Goal: Navigation & Orientation: Find specific page/section

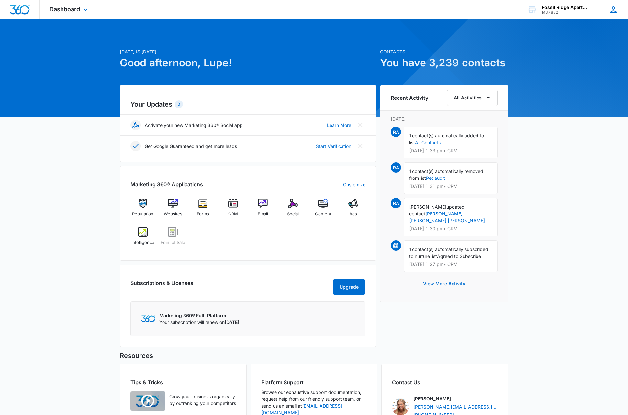
click at [614, 11] on icon at bounding box center [613, 9] width 6 height 6
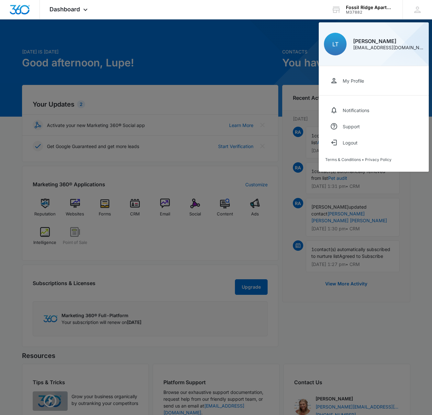
click at [208, 49] on div at bounding box center [216, 207] width 432 height 415
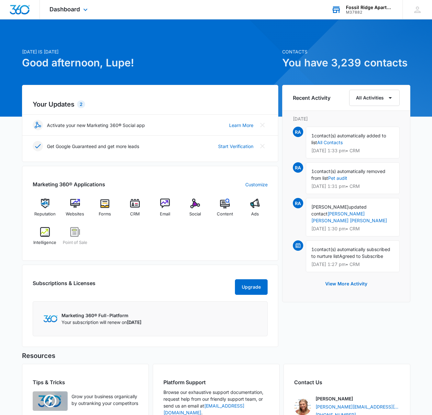
click at [352, 8] on div "Fossil Ridge Apartments" at bounding box center [369, 7] width 47 height 5
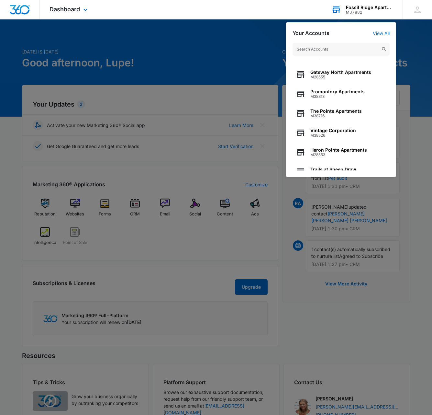
scroll to position [83, 0]
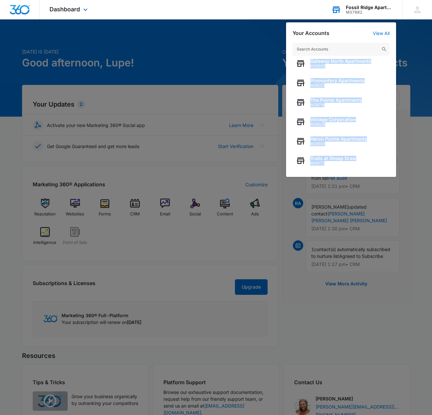
drag, startPoint x: 290, startPoint y: 173, endPoint x: 291, endPoint y: 61, distance: 112.0
click at [291, 61] on div "Creekview Apartments M37094 The Gallery Flats M37423 Fossil Ridge Apartments M3…" at bounding box center [341, 106] width 110 height 140
copy div "Gateway North Apartments M28555 Promontory Apartments M38313 The Pointe Apartme…"
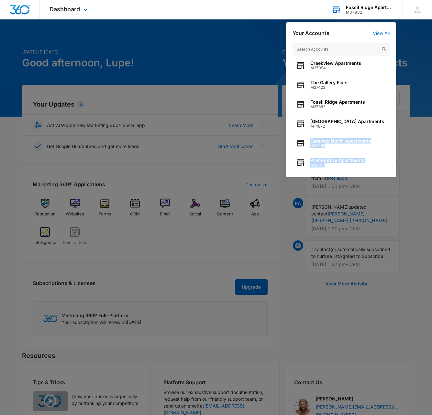
scroll to position [0, 0]
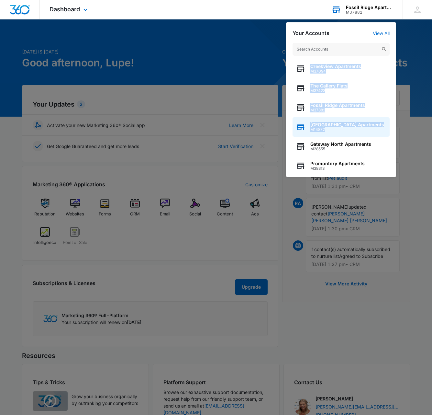
drag, startPoint x: 291, startPoint y: 59, endPoint x: 335, endPoint y: 129, distance: 82.9
click at [335, 129] on div "Creekview Apartments M37094 The Gallery Flats M37423 Fossil Ridge Apartments M3…" at bounding box center [341, 106] width 110 height 140
copy div "Creekview Apartments M37094 The Gallery Flats M37423 Fossil Ridge Apartments M3…"
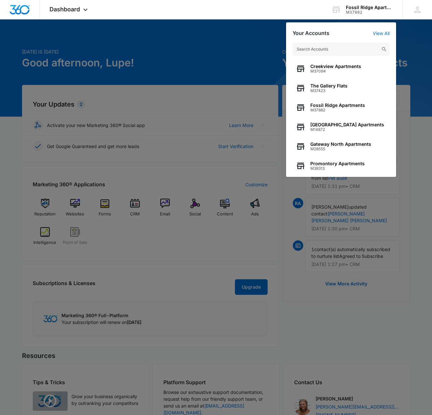
click at [193, 95] on div at bounding box center [216, 207] width 432 height 415
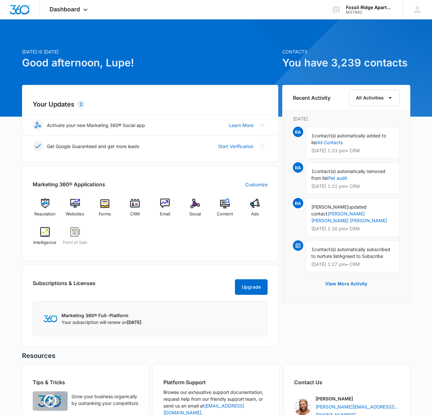
click at [193, 96] on div "Your Updates 2 Activate your new Marketing 360® Social app Learn More Get Googl…" at bounding box center [150, 123] width 256 height 77
click at [380, 10] on div "M37882" at bounding box center [369, 12] width 47 height 5
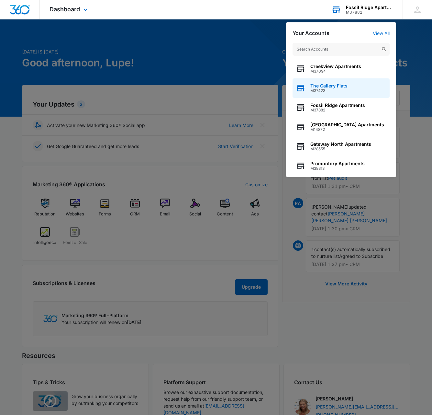
click at [343, 88] on span "M37423" at bounding box center [328, 90] width 37 height 5
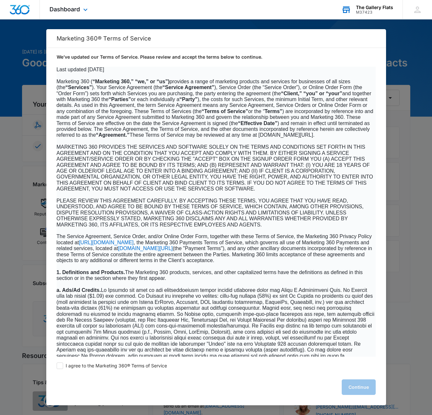
click at [384, 7] on div "The Gallery Flats" at bounding box center [374, 7] width 37 height 5
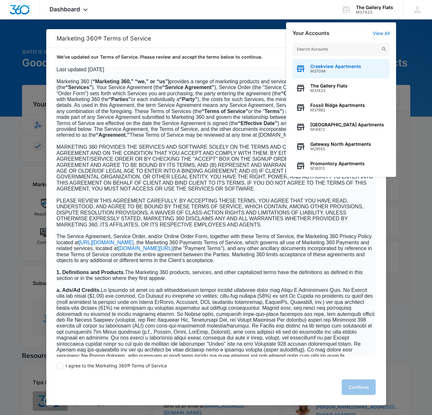
click at [341, 67] on span "Creekview Apartments" at bounding box center [335, 66] width 51 height 5
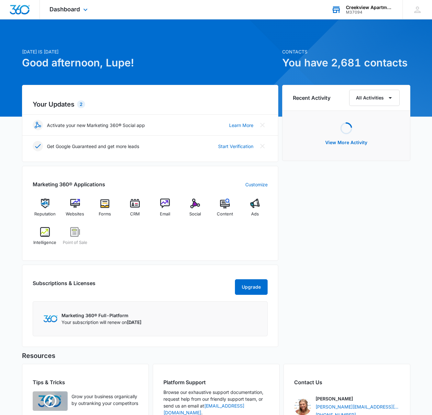
click at [375, 12] on div "M37094" at bounding box center [369, 12] width 47 height 5
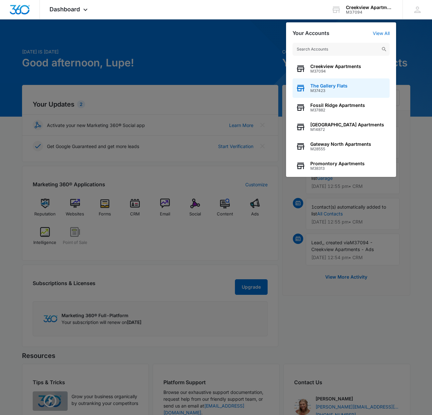
click at [339, 88] on span "M37423" at bounding box center [328, 90] width 37 height 5
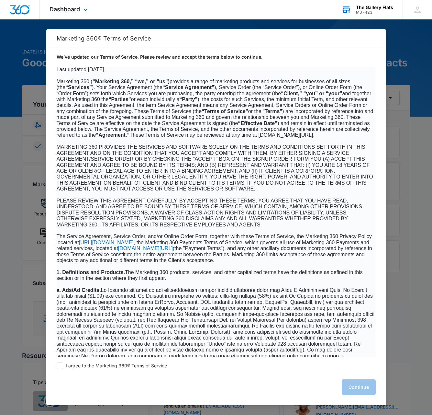
click at [374, 9] on div "The Gallery Flats" at bounding box center [374, 7] width 37 height 5
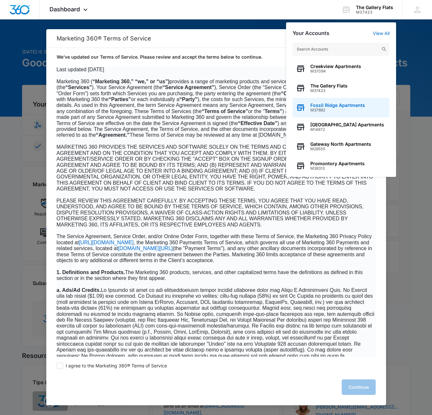
click at [333, 108] on span "M37882" at bounding box center [337, 110] width 55 height 5
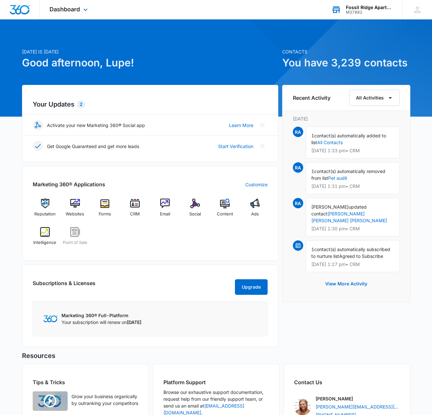
click at [373, 10] on div "M37882" at bounding box center [369, 12] width 47 height 5
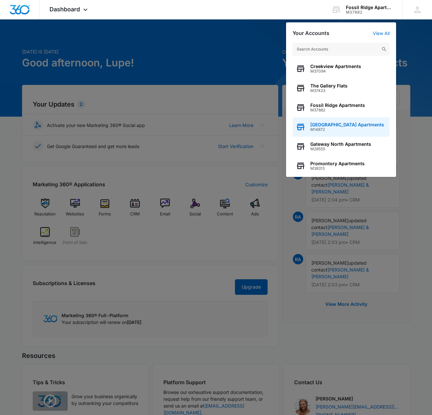
click at [330, 127] on span "M14872" at bounding box center [347, 129] width 74 height 5
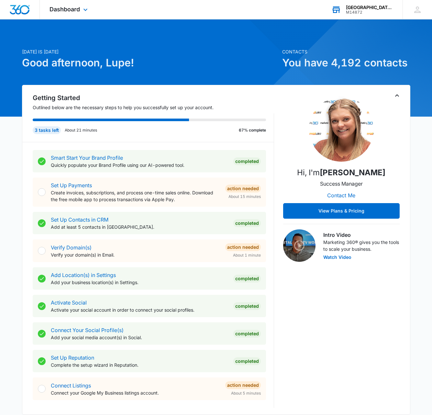
click at [383, 7] on div "Pelican Bluff Apartments" at bounding box center [369, 7] width 47 height 5
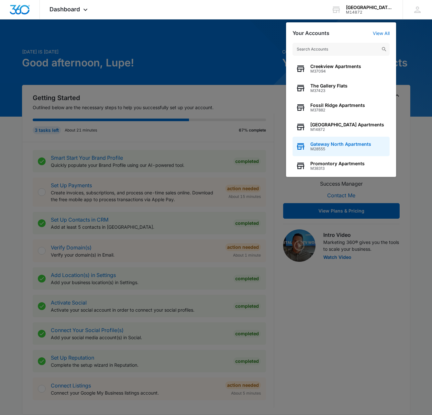
click at [340, 144] on span "Gateway North Apartments" at bounding box center [340, 143] width 61 height 5
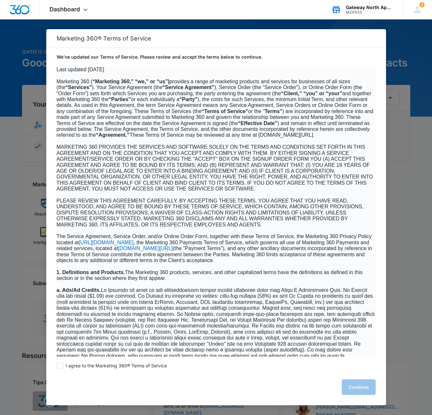
click at [389, 8] on div "Gateway North Apartments" at bounding box center [369, 7] width 47 height 5
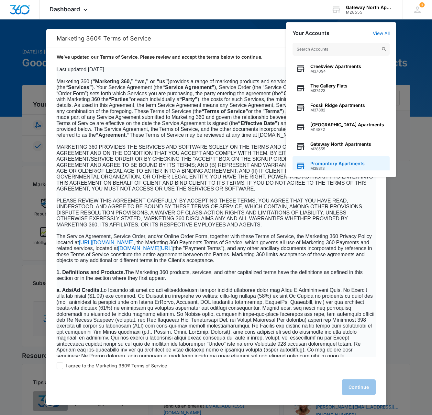
click at [336, 165] on span "Promontory Apartments" at bounding box center [337, 163] width 54 height 5
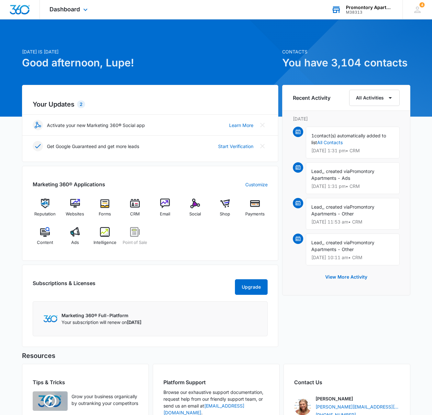
click at [371, 9] on div "Promontory Apartments" at bounding box center [369, 7] width 47 height 5
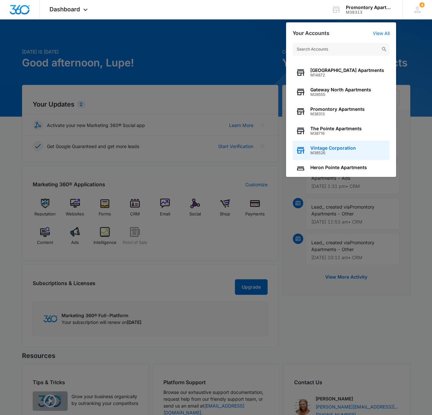
scroll to position [83, 0]
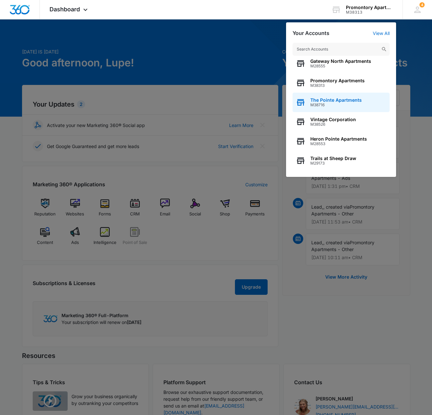
click at [357, 100] on span "The Pointe Apartments" at bounding box center [335, 99] width 51 height 5
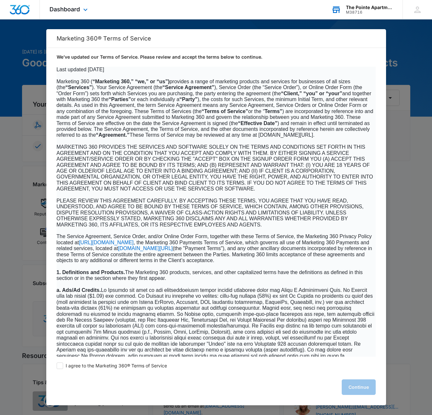
click at [378, 8] on div "The Pointe Apartments" at bounding box center [369, 7] width 47 height 5
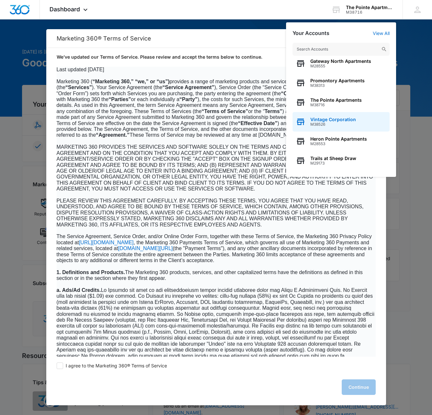
click at [342, 123] on span "M38526" at bounding box center [333, 124] width 46 height 5
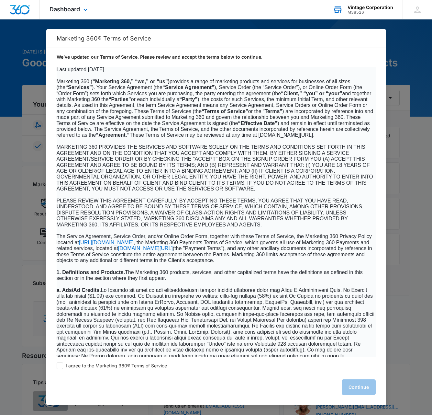
click at [383, 9] on div "Vintage Corporation" at bounding box center [371, 7] width 46 height 5
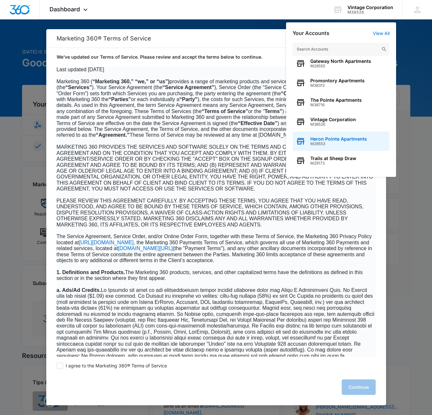
click at [334, 140] on span "Heron Pointe Apartments" at bounding box center [338, 138] width 57 height 5
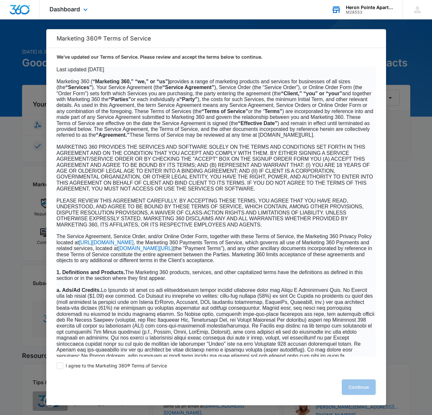
click at [384, 11] on div "M28553" at bounding box center [369, 12] width 47 height 5
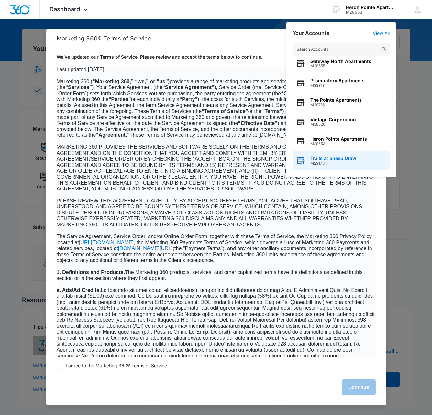
scroll to position [62, 0]
click at [340, 160] on span "Trails at Sheep Draw" at bounding box center [333, 158] width 46 height 5
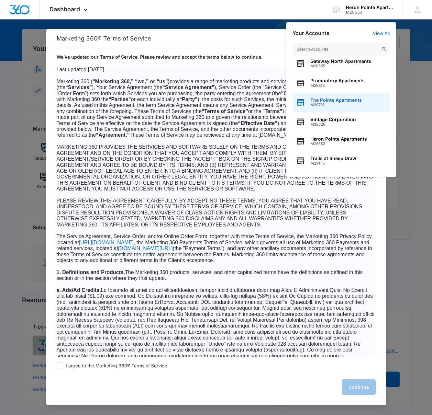
scroll to position [0, 0]
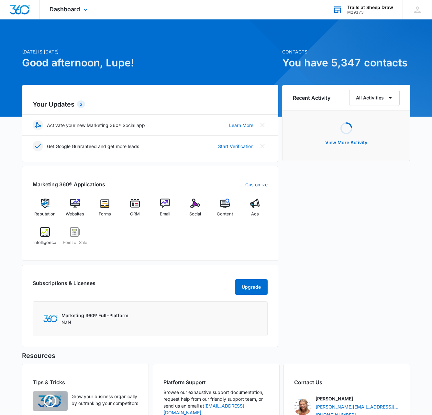
click at [379, 9] on div "Trails at Sheep Draw" at bounding box center [370, 7] width 46 height 5
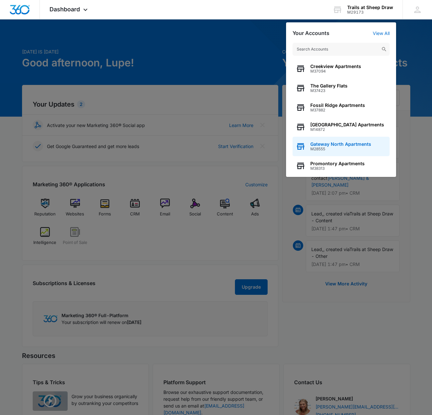
click at [345, 147] on span "M28555" at bounding box center [340, 149] width 61 height 5
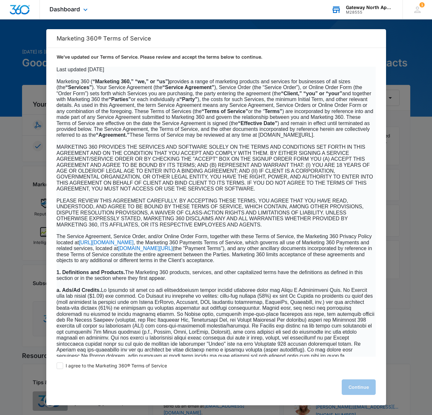
click at [370, 8] on div "Gateway North Apartments" at bounding box center [369, 7] width 47 height 5
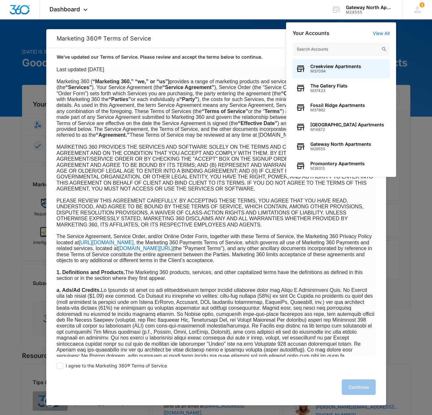
click at [384, 10] on div "M28555" at bounding box center [369, 12] width 47 height 5
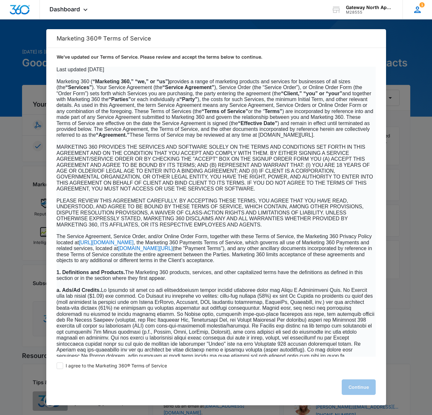
click at [419, 15] on div "1 LT Lupe Trease ltrease@vintage-corp.com My Profile 1 Notifications Support Lo…" at bounding box center [417, 9] width 29 height 19
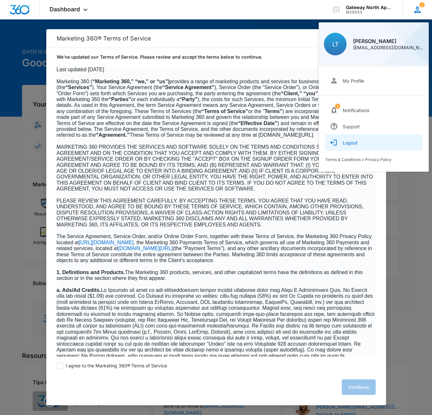
click at [356, 141] on div "Logout" at bounding box center [350, 143] width 15 height 6
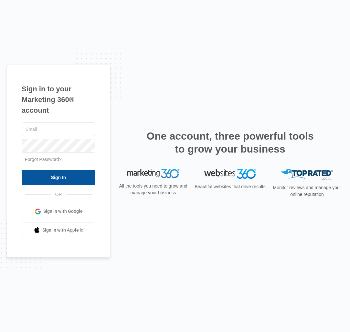
type input "[PERSON_NAME][EMAIL_ADDRESS][DOMAIN_NAME]"
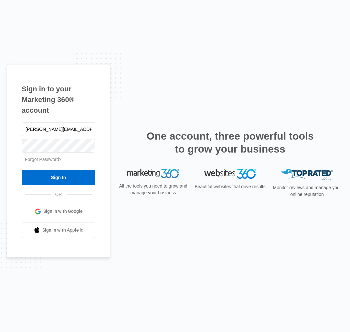
drag, startPoint x: 61, startPoint y: 177, endPoint x: 82, endPoint y: 166, distance: 24.6
click at [61, 177] on input "Sign In" at bounding box center [59, 178] width 74 height 16
